Goal: Transaction & Acquisition: Purchase product/service

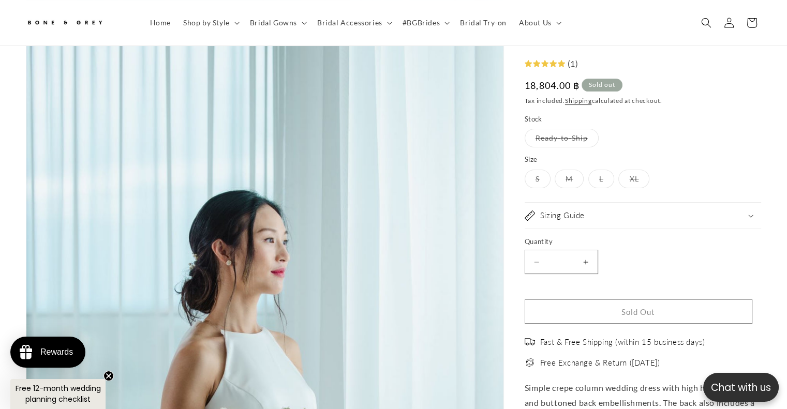
scroll to position [0, 268]
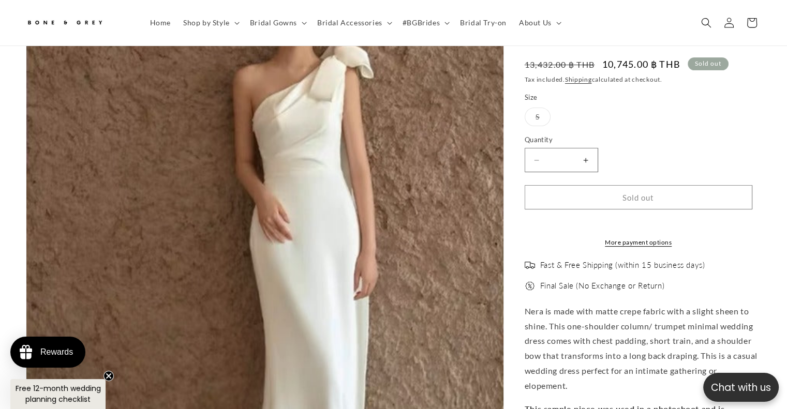
scroll to position [84, 0]
